Goal: Transaction & Acquisition: Obtain resource

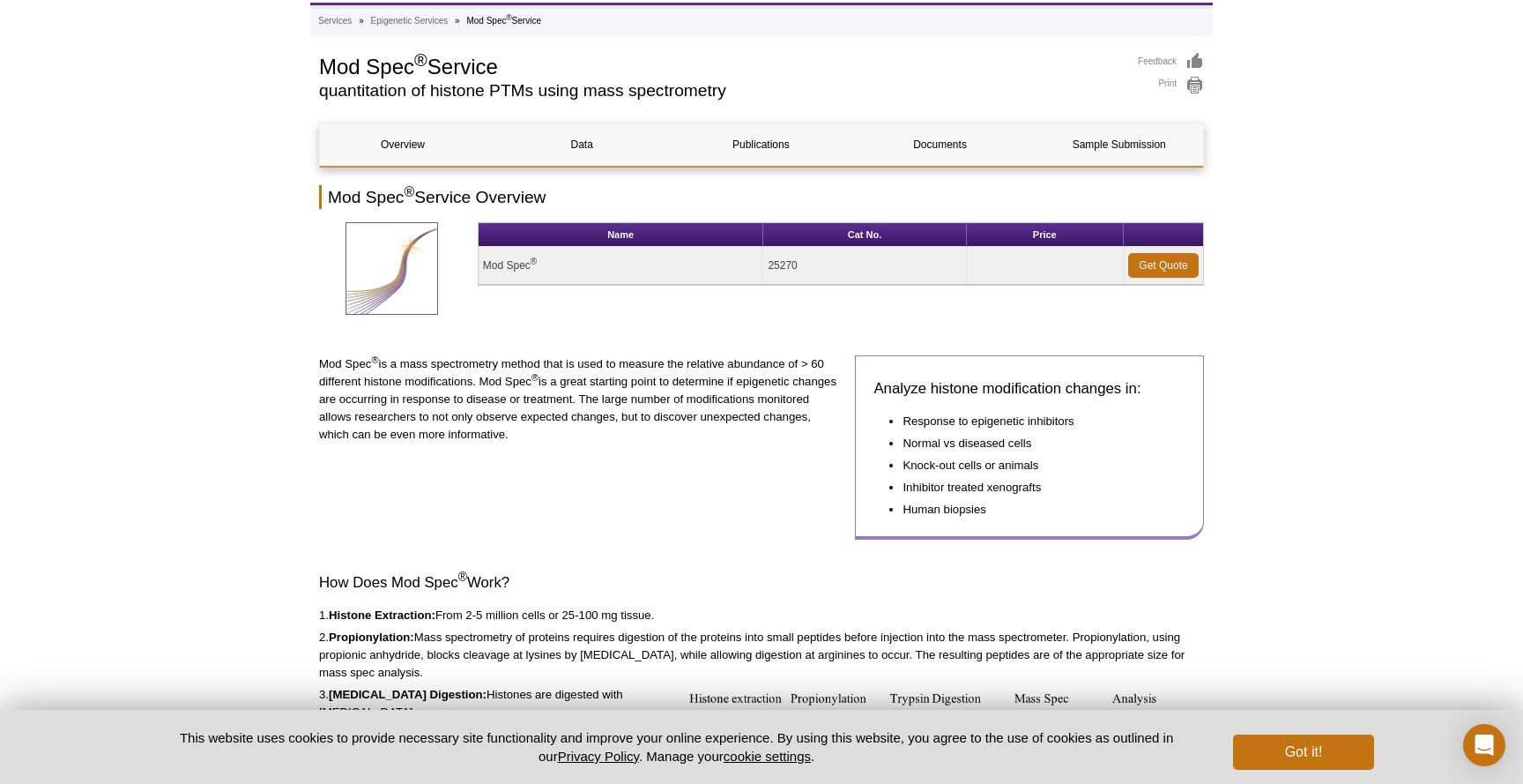
scroll to position [46, 0]
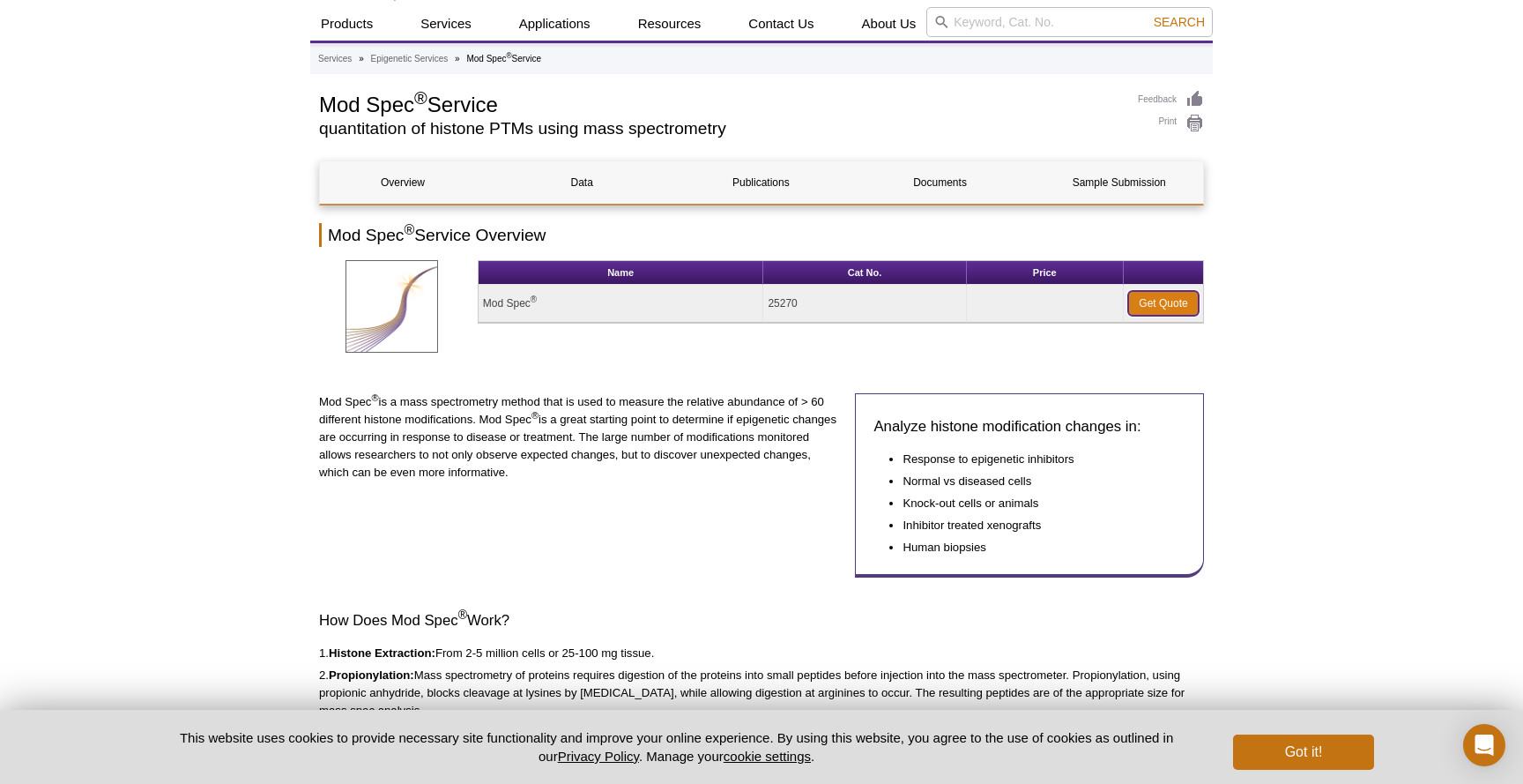
click at [1155, 305] on link "Get Quote" at bounding box center [1164, 303] width 70 height 25
click at [1161, 302] on link "Get Quote" at bounding box center [1164, 303] width 70 height 25
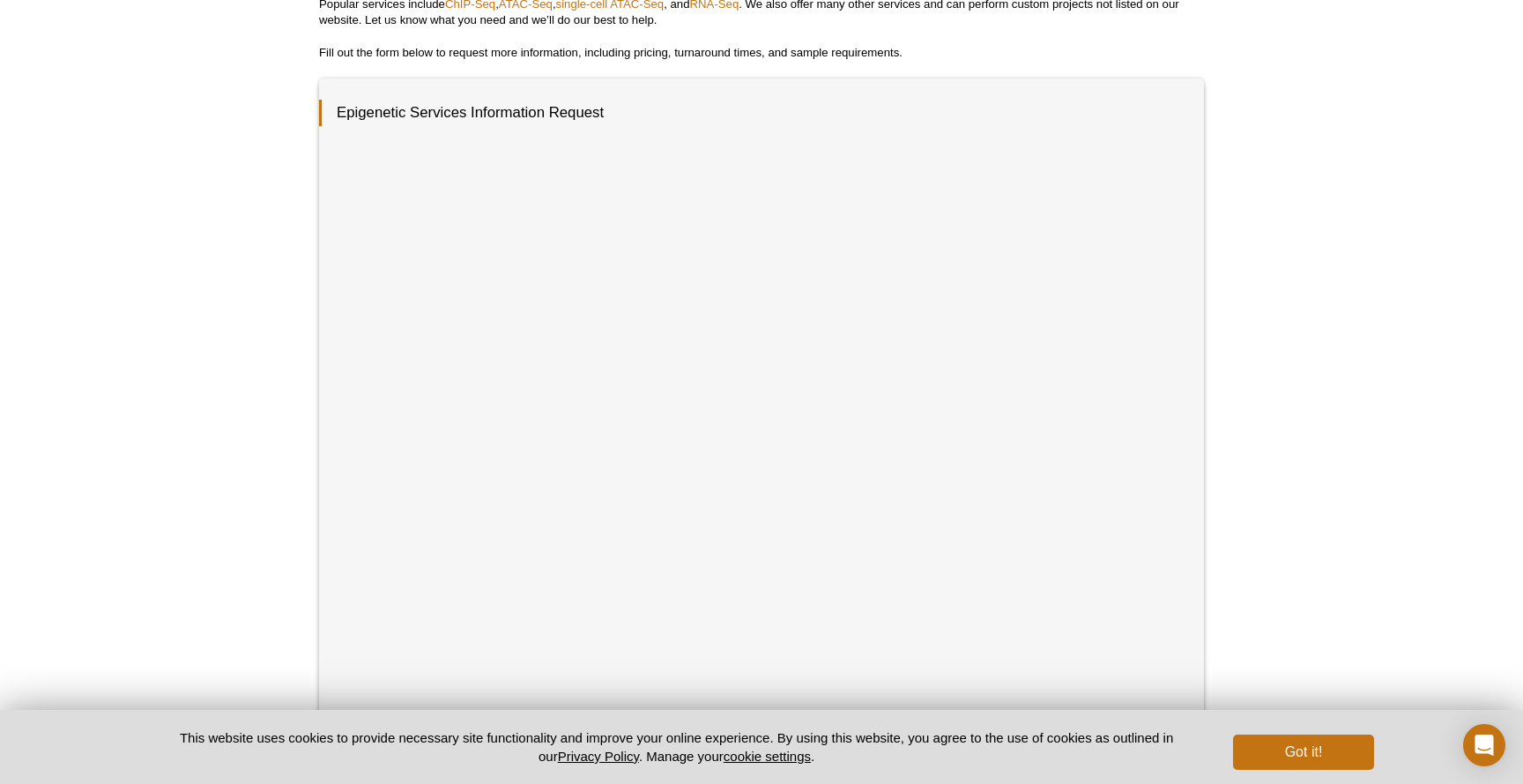
scroll to position [167, 0]
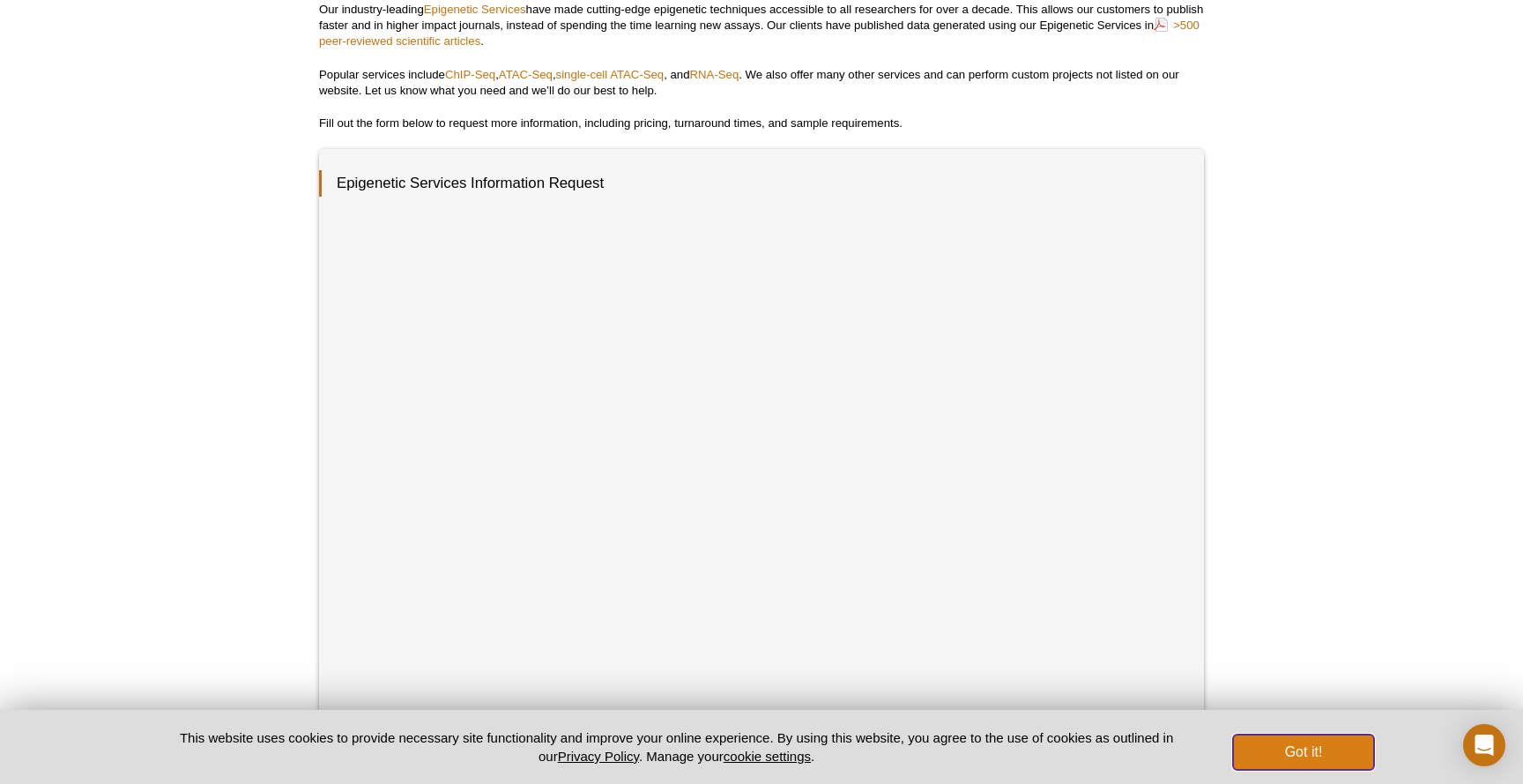
click at [1289, 751] on button "Got it!" at bounding box center [1304, 752] width 141 height 35
